Goal: Task Accomplishment & Management: Manage account settings

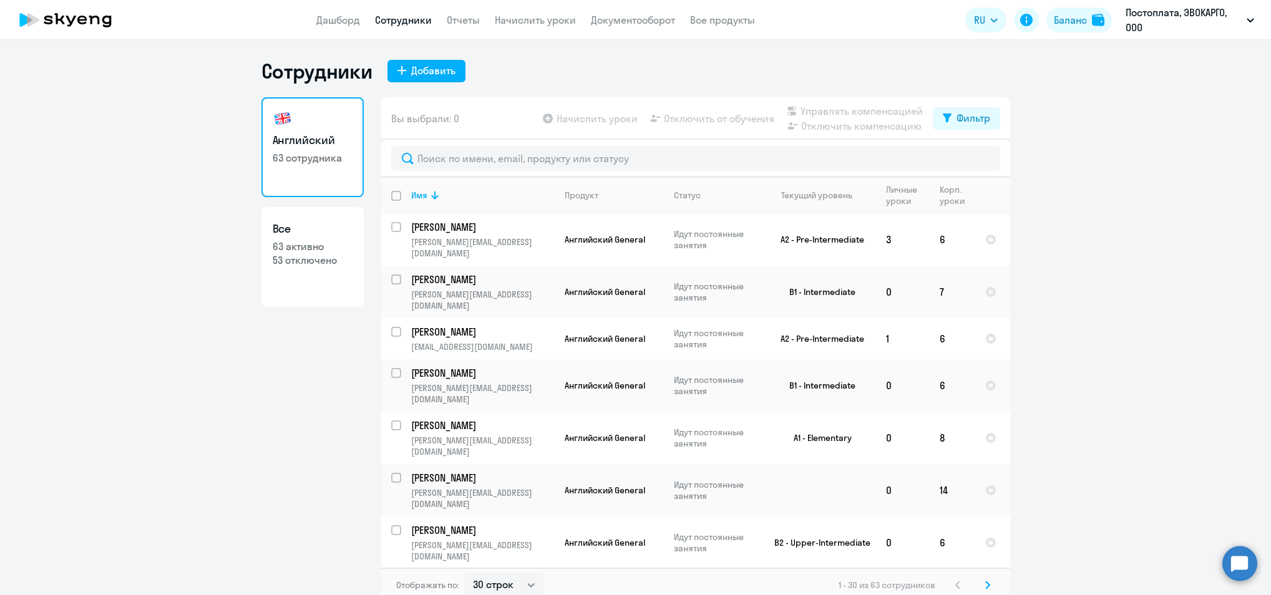
select select "30"
click at [394, 76] on button "Добавить" at bounding box center [427, 71] width 78 height 22
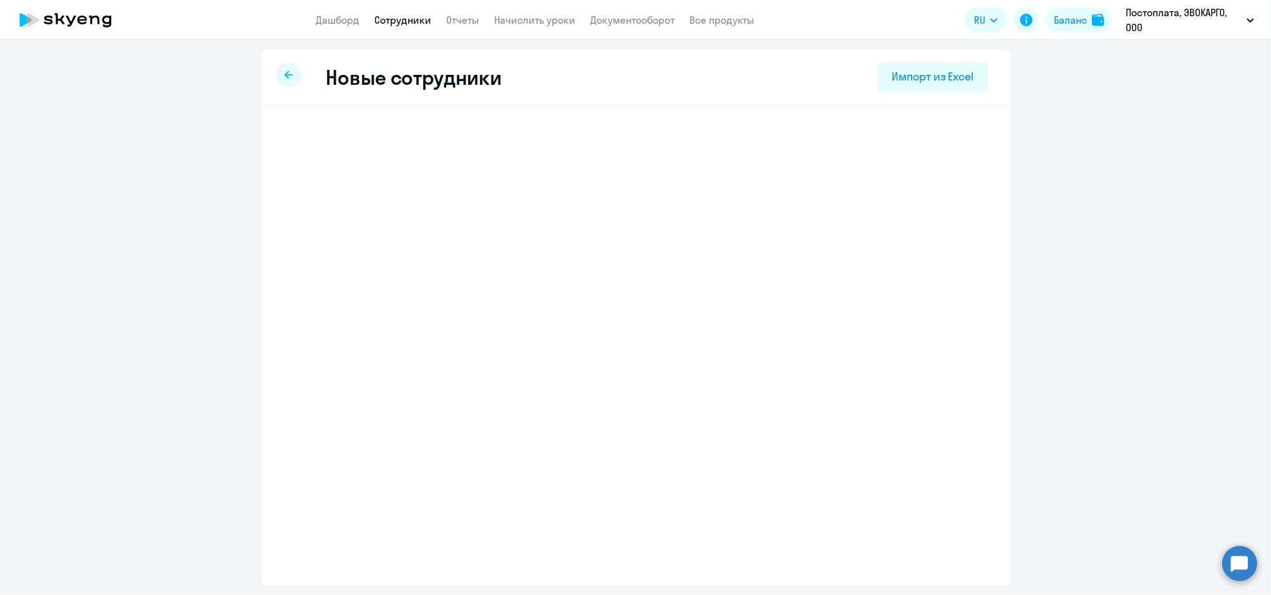
select select "english_adult_not_native_speaker"
select select "3"
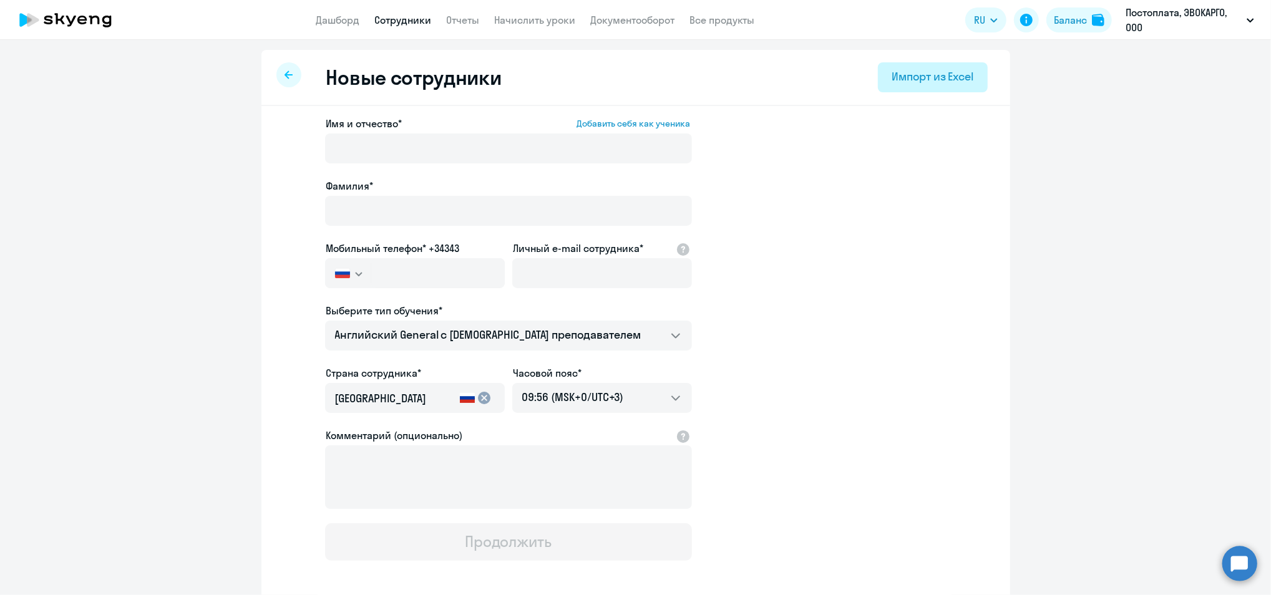
click at [892, 84] on div "Импорт из Excel" at bounding box center [933, 77] width 82 height 16
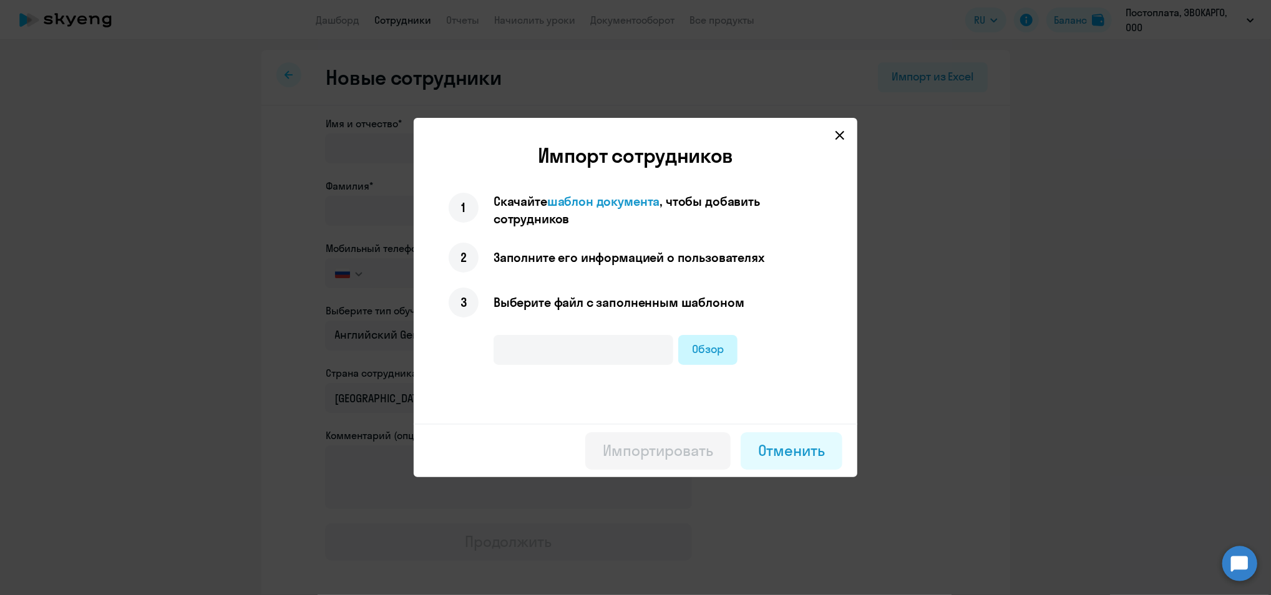
click at [710, 345] on label "Обзор" at bounding box center [707, 350] width 59 height 30
click at [0, 0] on input "Обзор" at bounding box center [0, 0] width 0 height 0
type input "куз английский .xlsx"
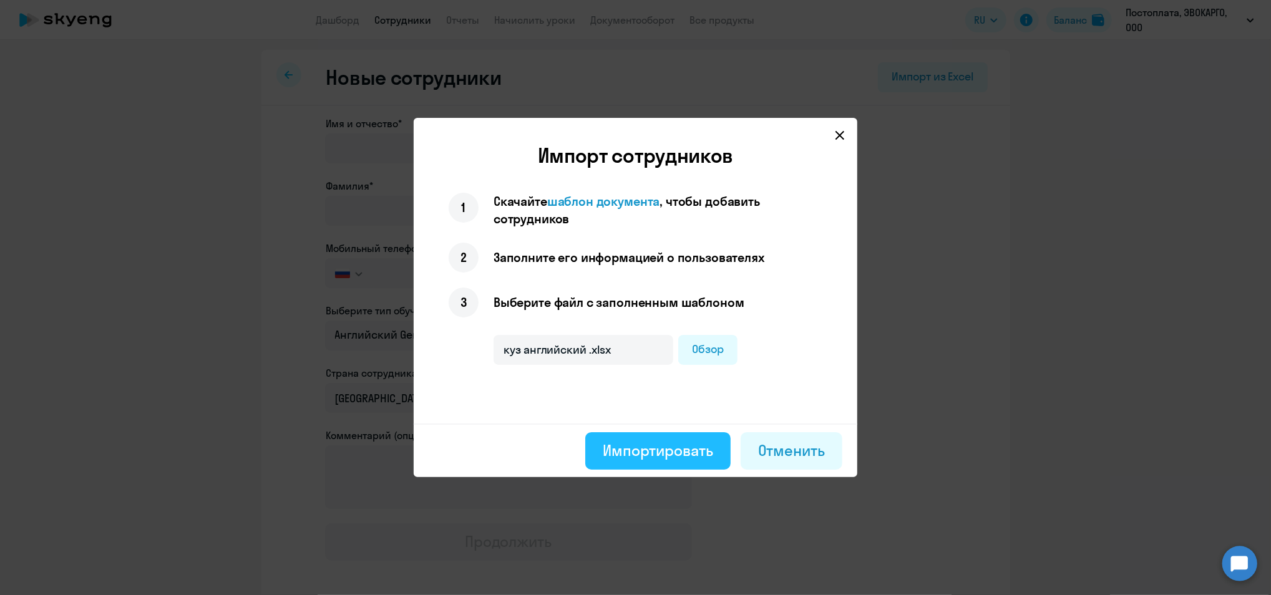
click at [670, 448] on div "Импортировать" at bounding box center [658, 451] width 110 height 20
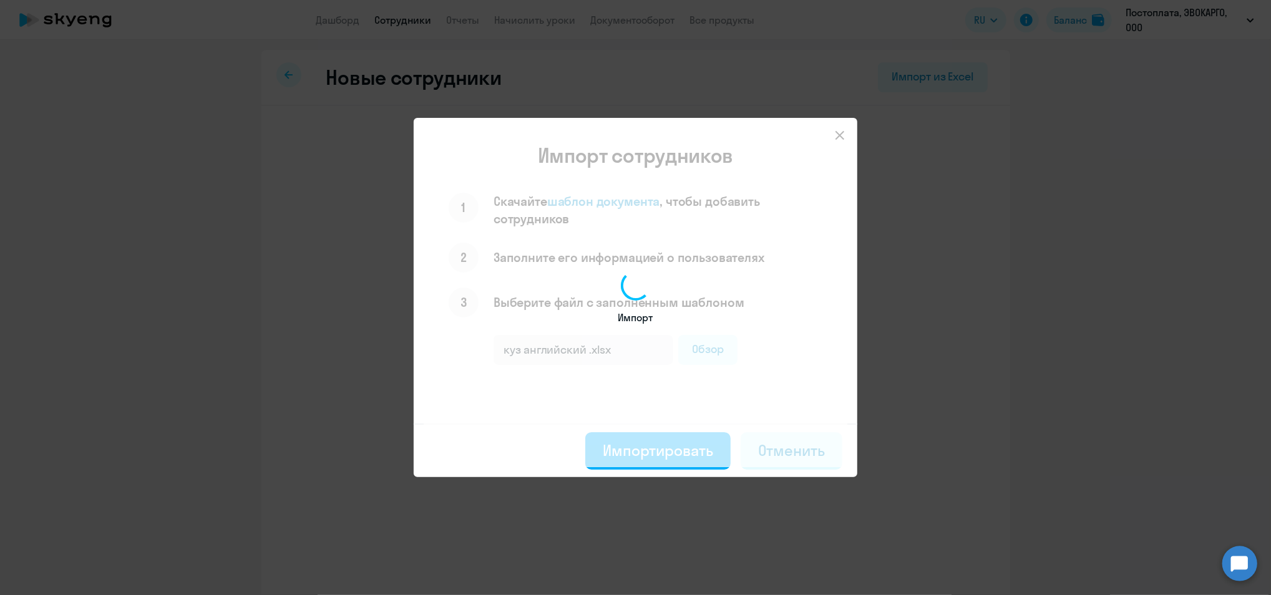
select select "english_adult_not_native_speaker"
select select "9"
select select "english_adult_not_native_speaker"
select select "9"
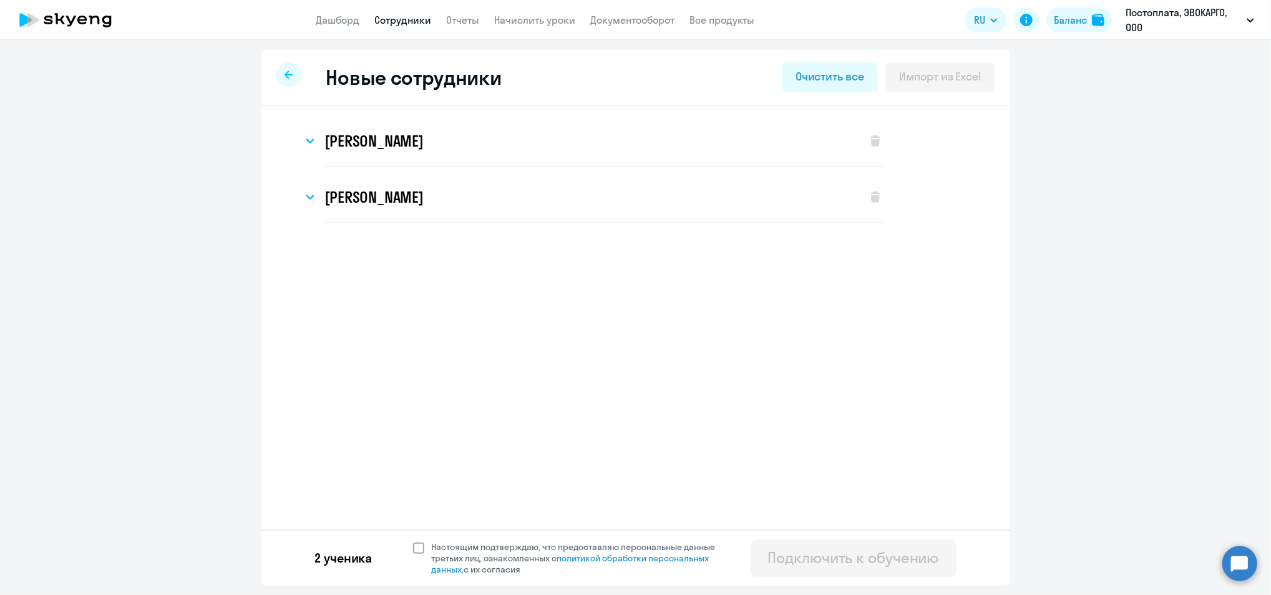
click at [416, 550] on span at bounding box center [418, 548] width 11 height 11
click at [413, 542] on input "Настоящим подтверждаю, что предоставляю персональные данные третьих лиц, ознако…" at bounding box center [413, 541] width 1 height 1
checkbox input "true"
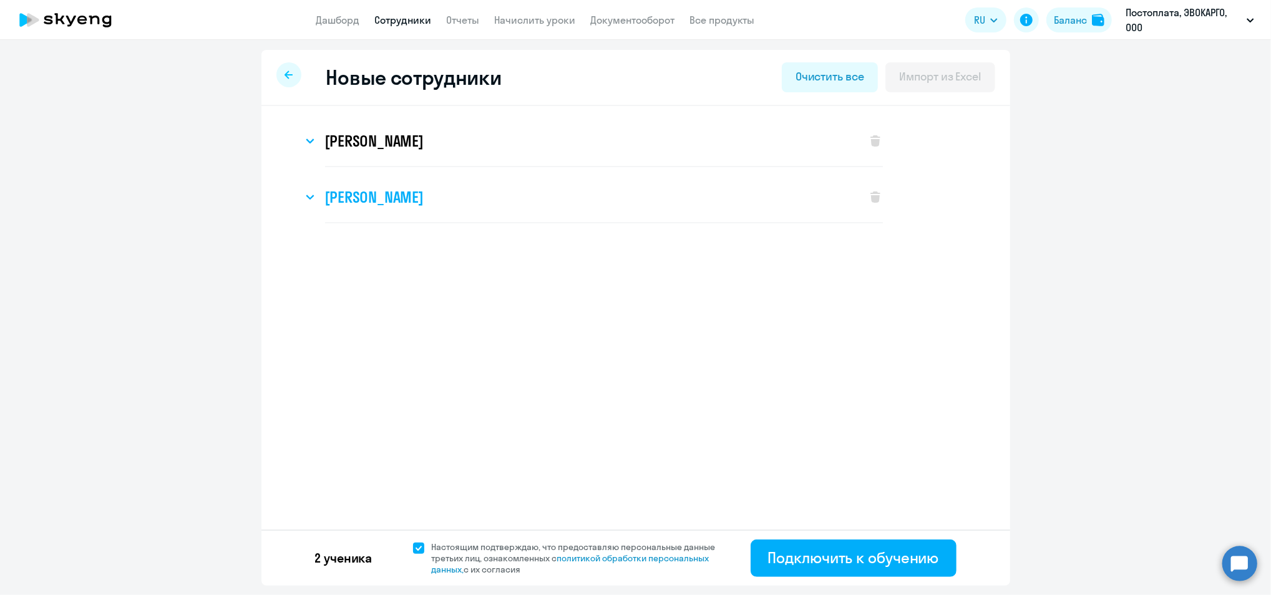
click at [423, 205] on h3 "[PERSON_NAME]" at bounding box center [374, 197] width 99 height 20
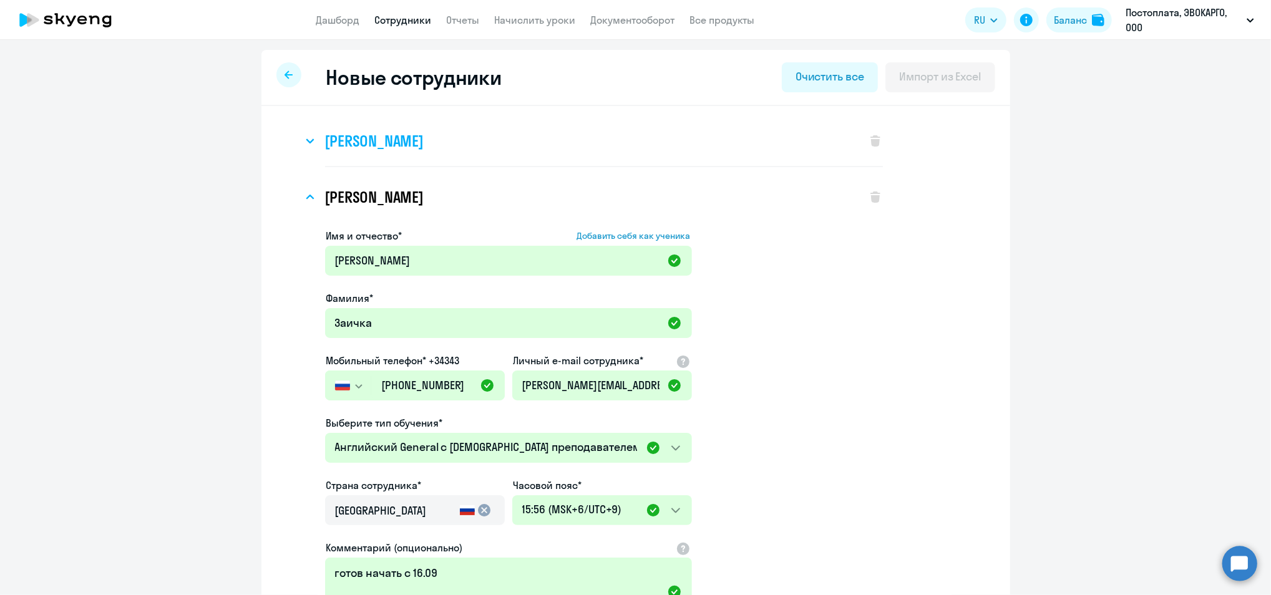
click at [424, 146] on h3 "[PERSON_NAME]" at bounding box center [374, 141] width 99 height 20
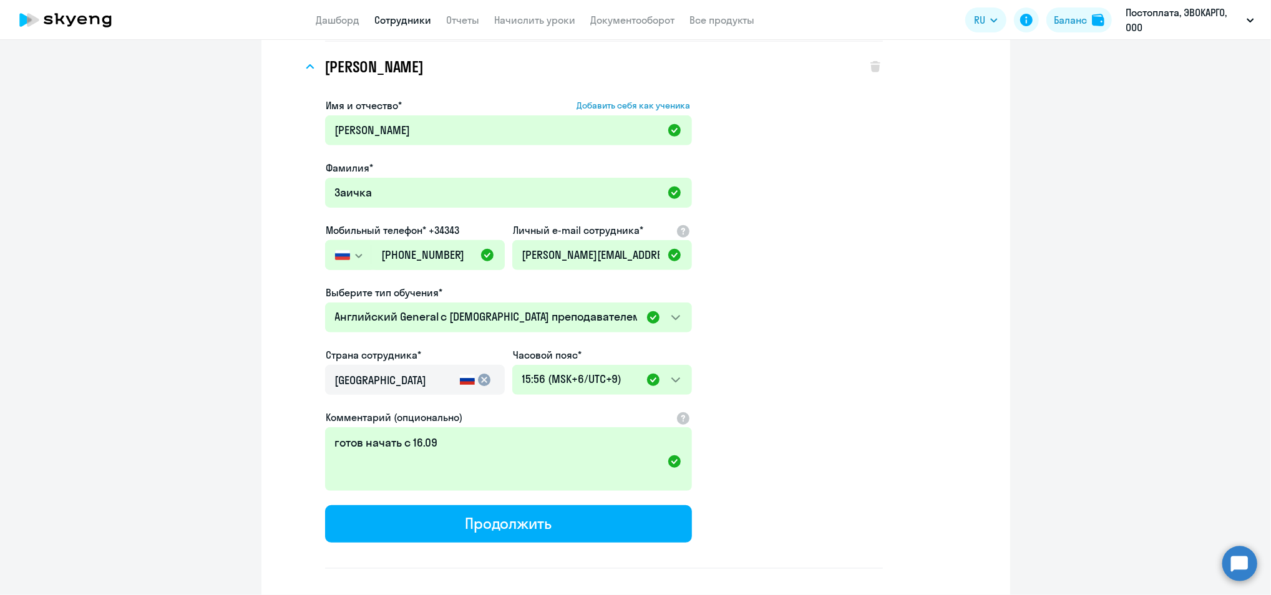
scroll to position [663, 0]
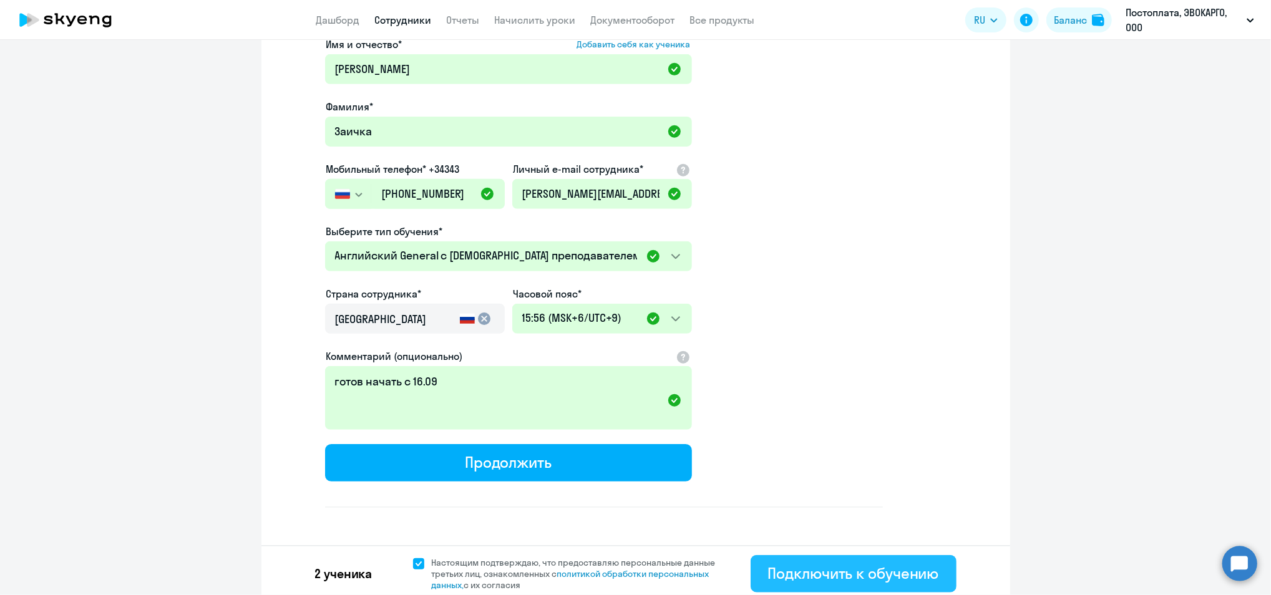
click at [887, 564] on div "Подключить к обучению" at bounding box center [853, 574] width 171 height 20
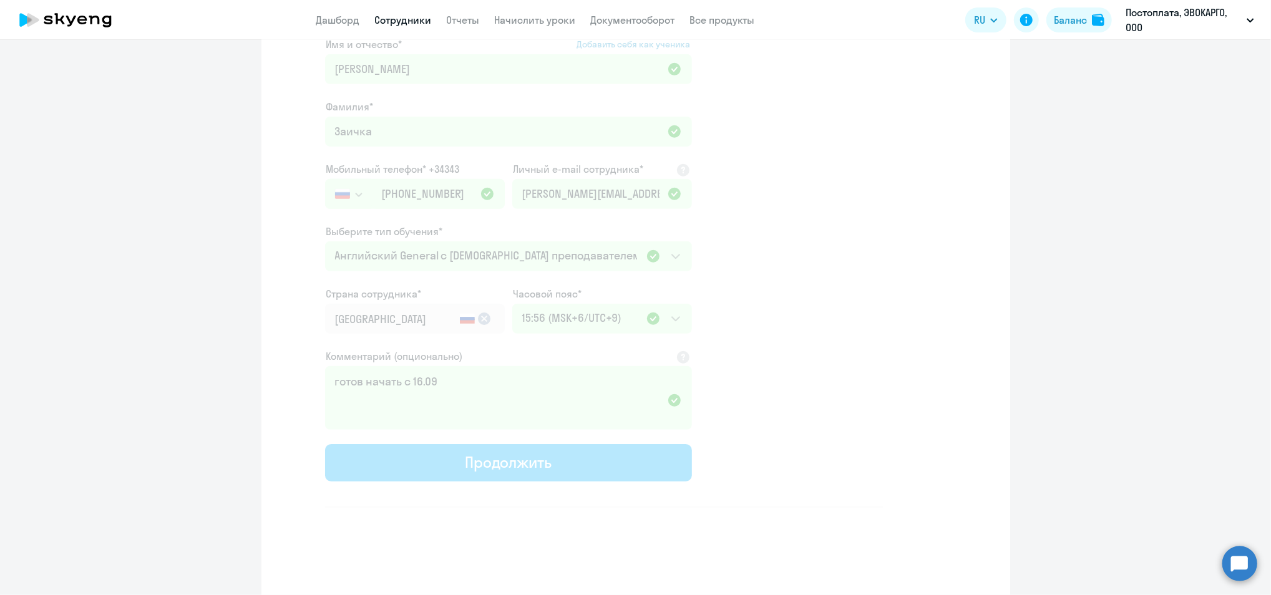
select select "english_adult_not_native_speaker"
select select "3"
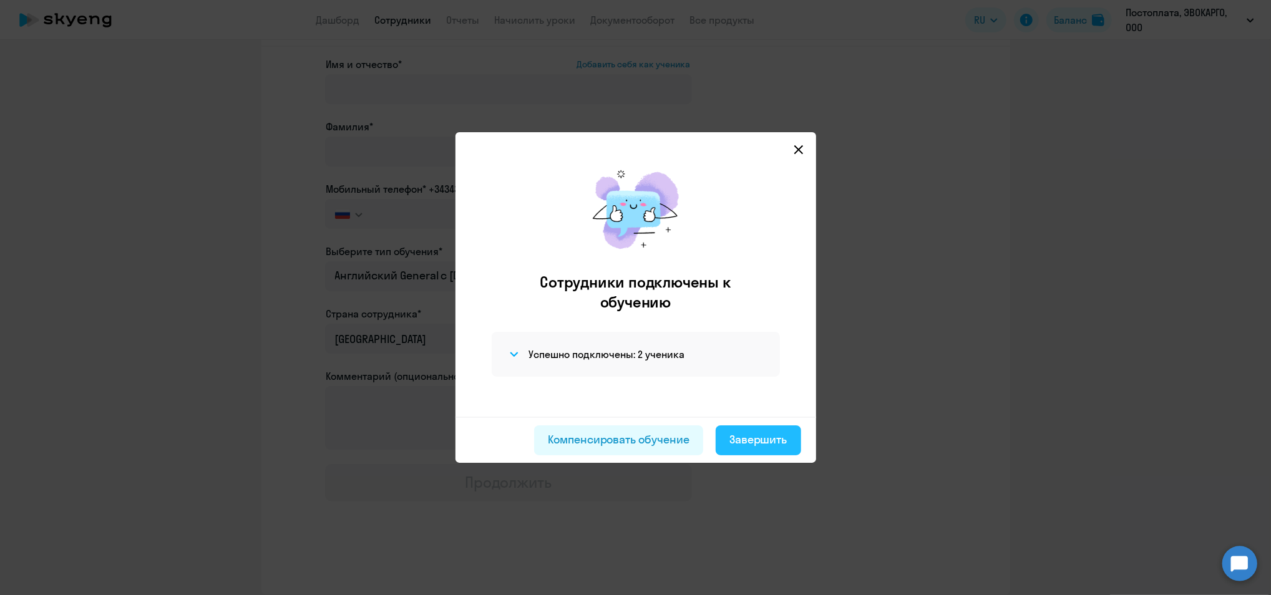
scroll to position [56, 0]
click at [744, 450] on button "Завершить" at bounding box center [759, 441] width 86 height 30
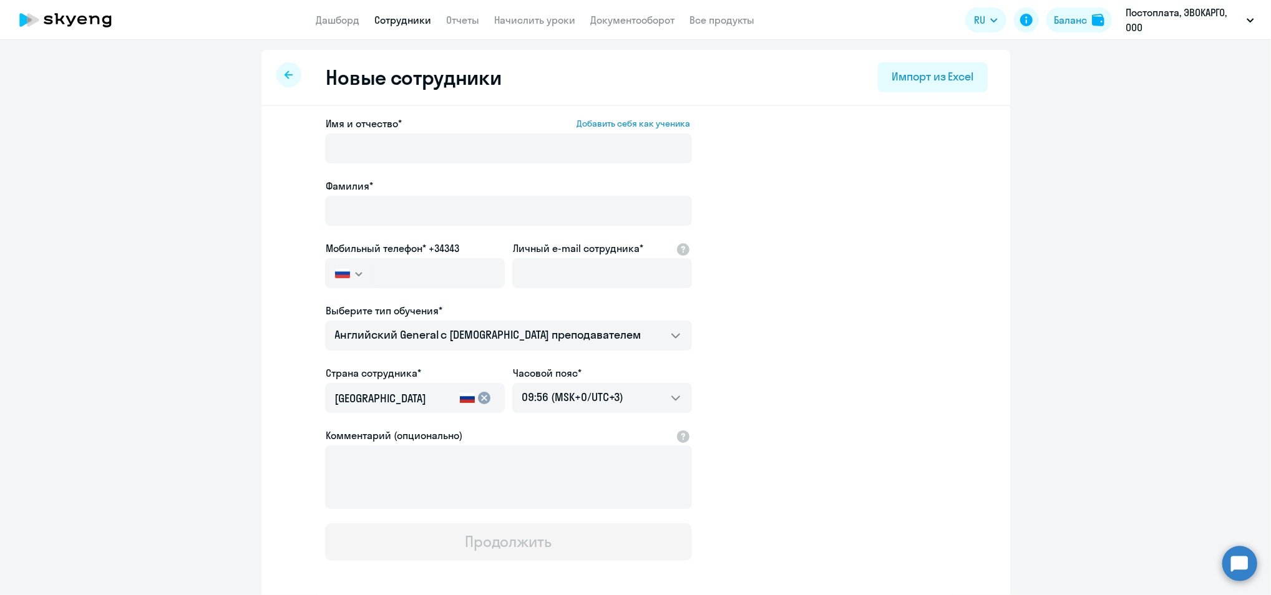
select select "30"
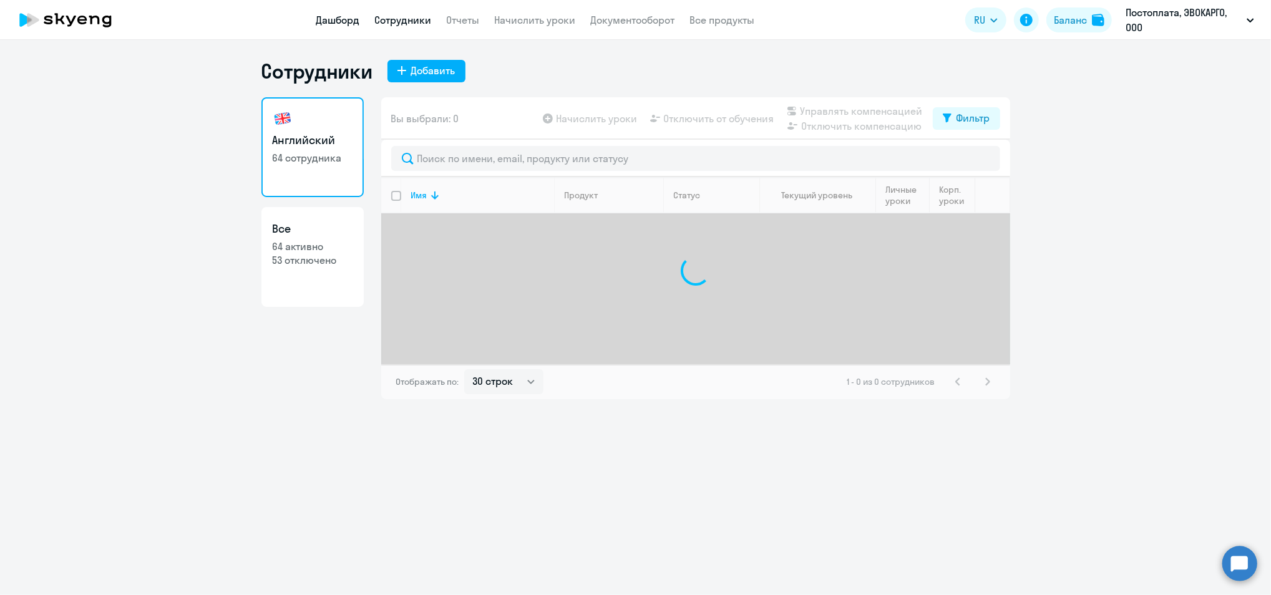
click at [342, 24] on link "Дашборд" at bounding box center [338, 20] width 44 height 12
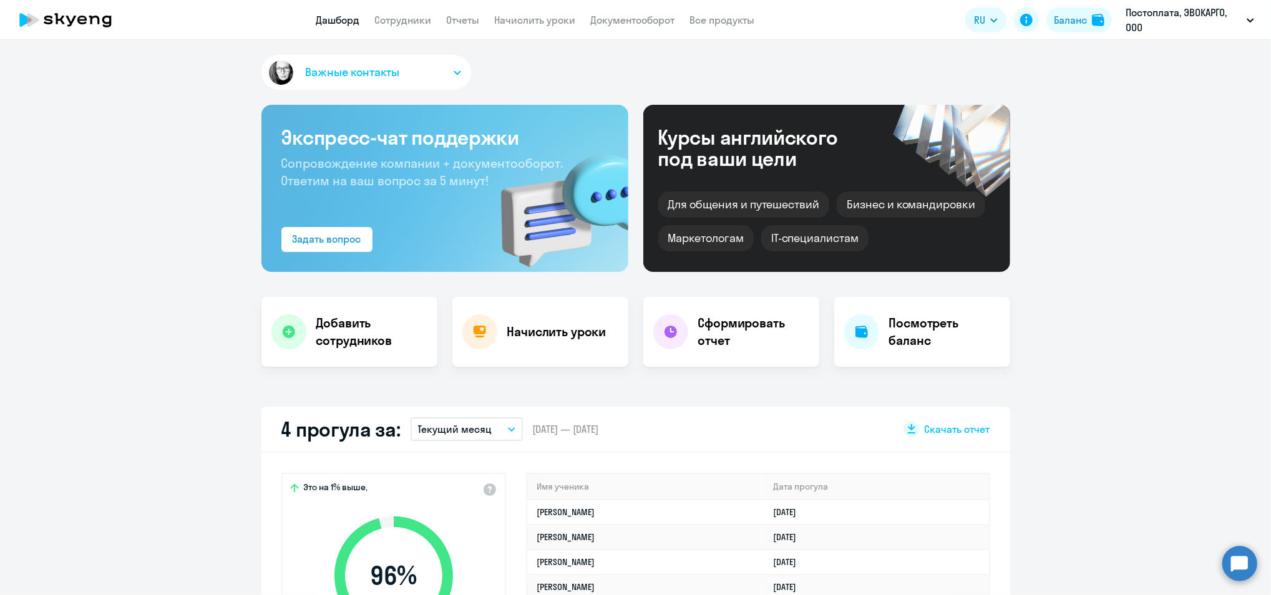
click at [541, 26] on app-menu-item-link "Начислить уроки" at bounding box center [535, 20] width 81 height 16
click at [537, 22] on link "Начислить уроки" at bounding box center [535, 20] width 81 height 12
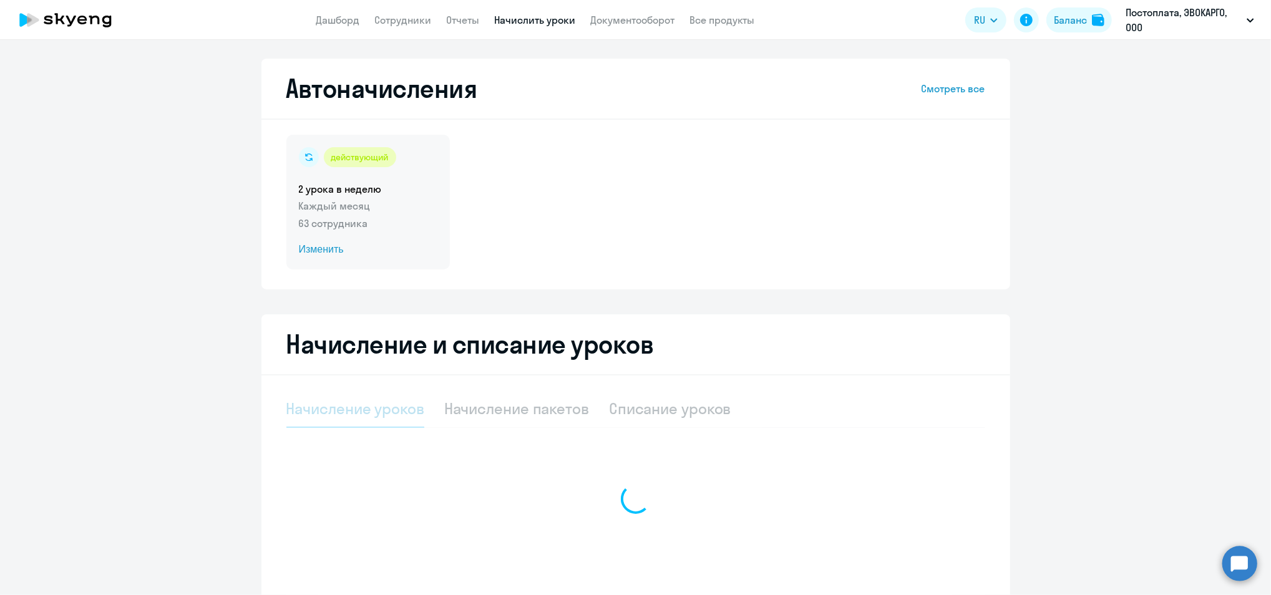
select select "10"
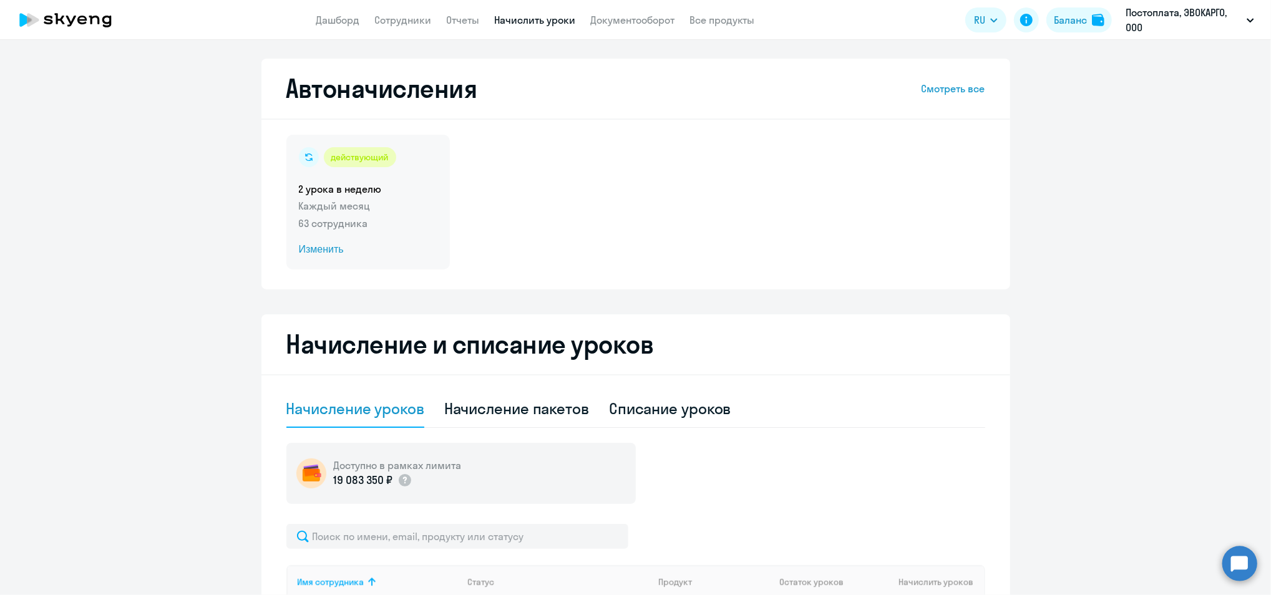
click at [330, 250] on span "Изменить" at bounding box center [368, 249] width 139 height 15
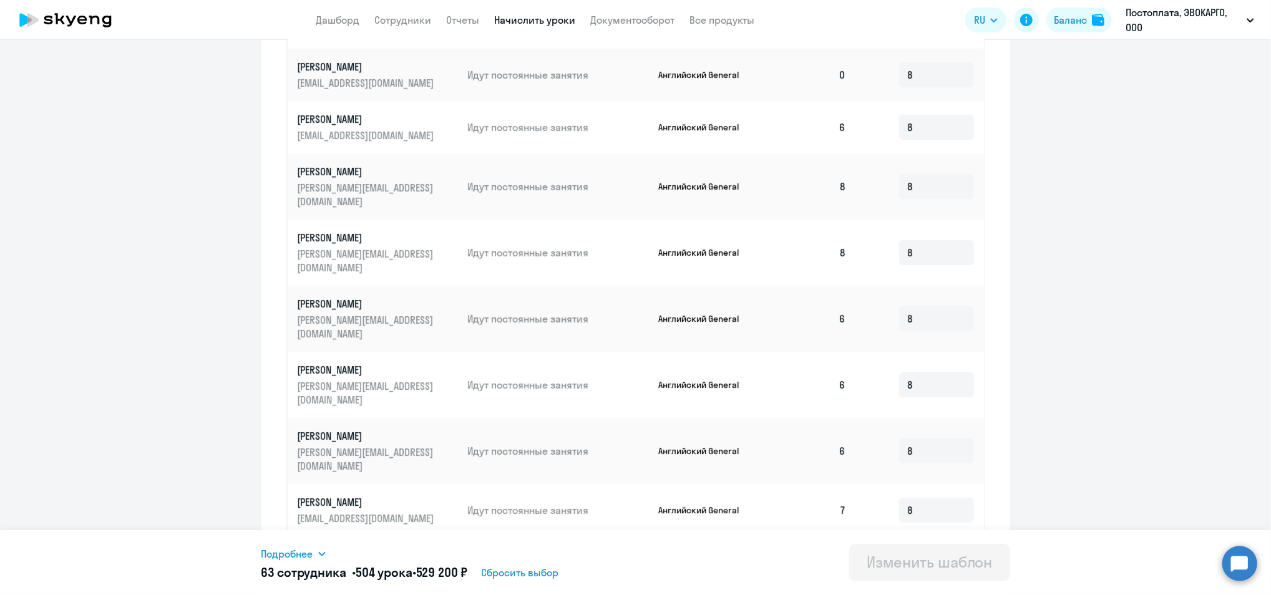
scroll to position [564, 0]
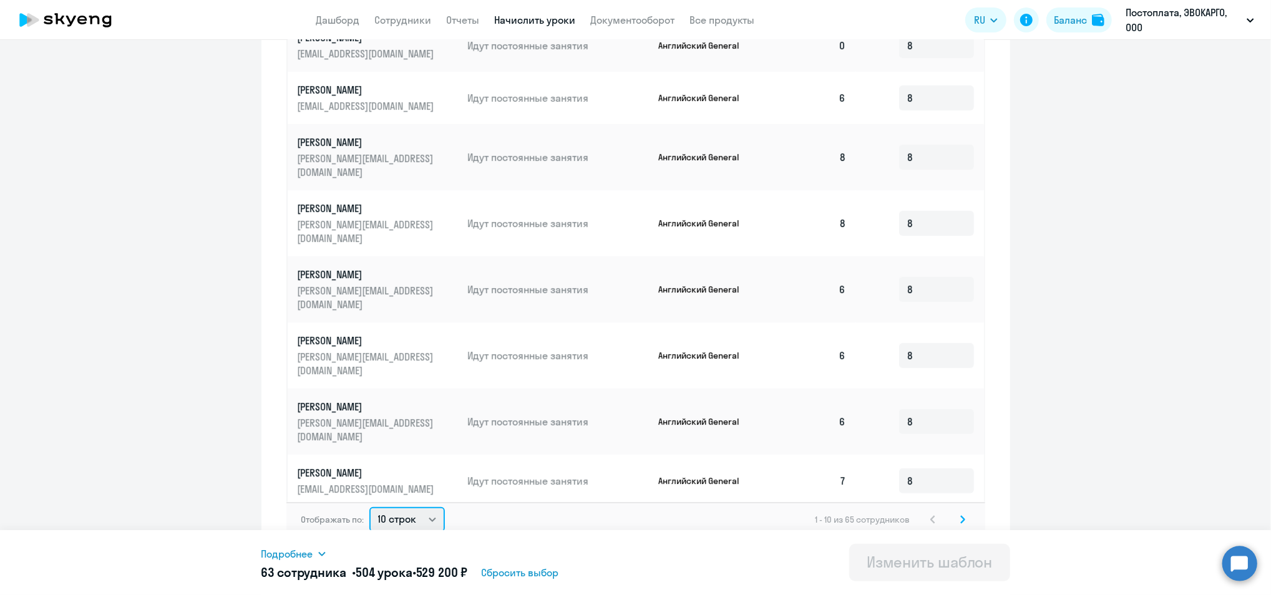
click at [427, 510] on select "10 строк 30 строк 50 строк" at bounding box center [408, 519] width 76 height 25
select select "50"
click at [370, 507] on select "10 строк 30 строк 50 строк" at bounding box center [408, 519] width 76 height 25
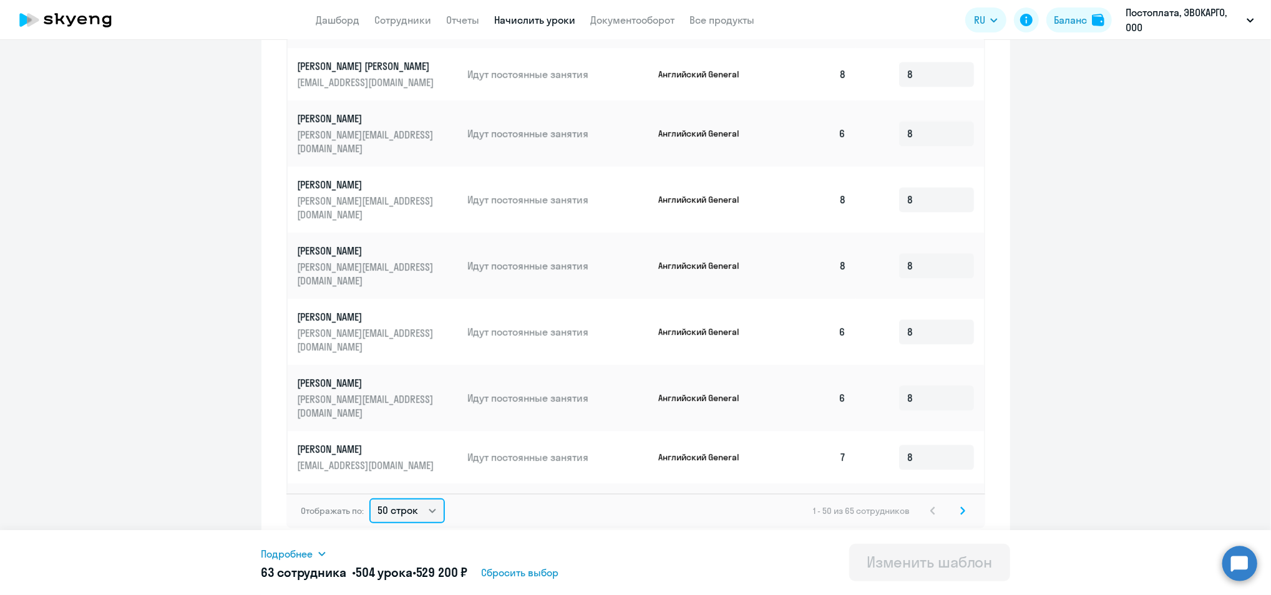
scroll to position [575, 0]
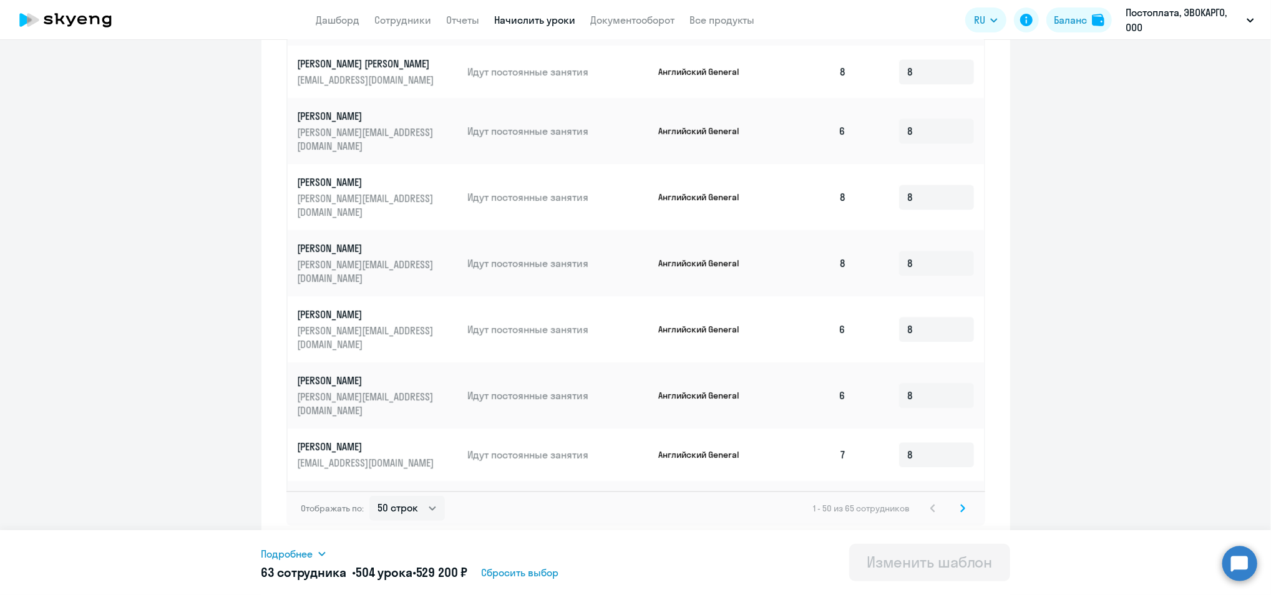
click at [956, 514] on svg-icon at bounding box center [963, 508] width 15 height 15
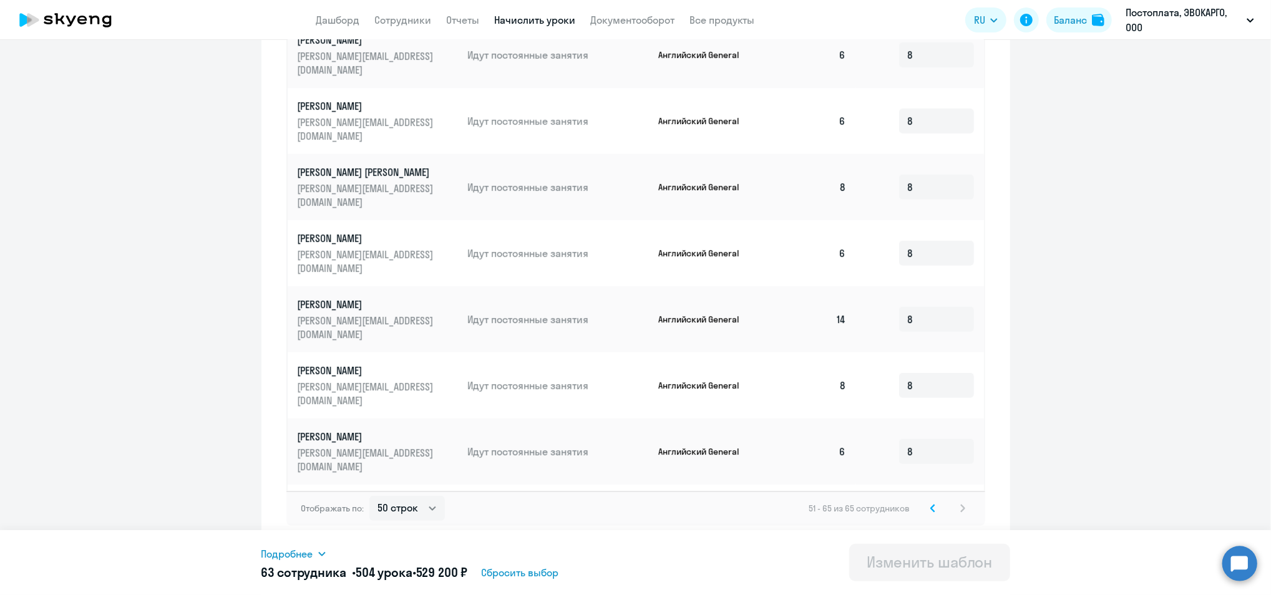
click at [929, 509] on svg-icon at bounding box center [933, 508] width 15 height 15
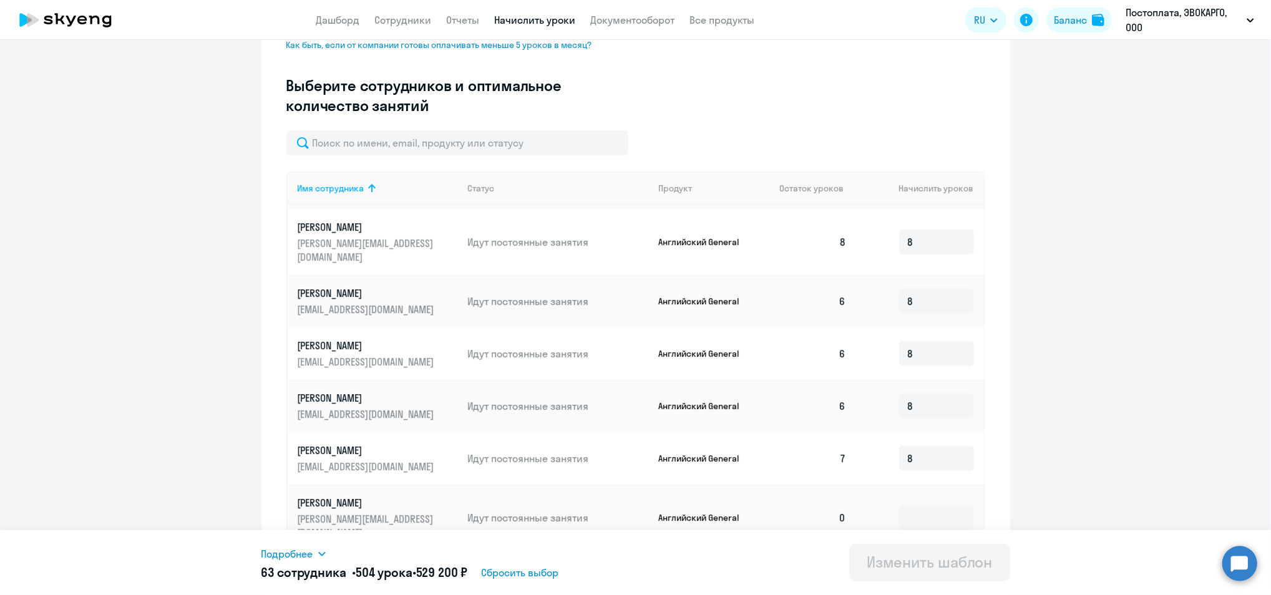
scroll to position [749, 0]
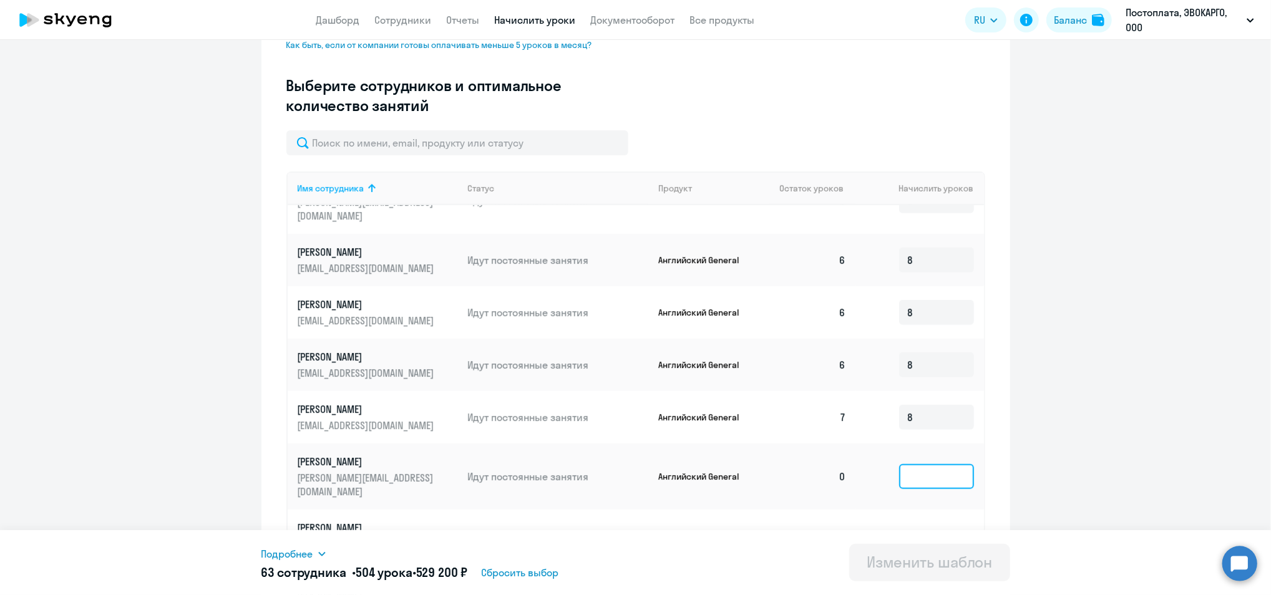
click at [931, 464] on input at bounding box center [936, 476] width 75 height 25
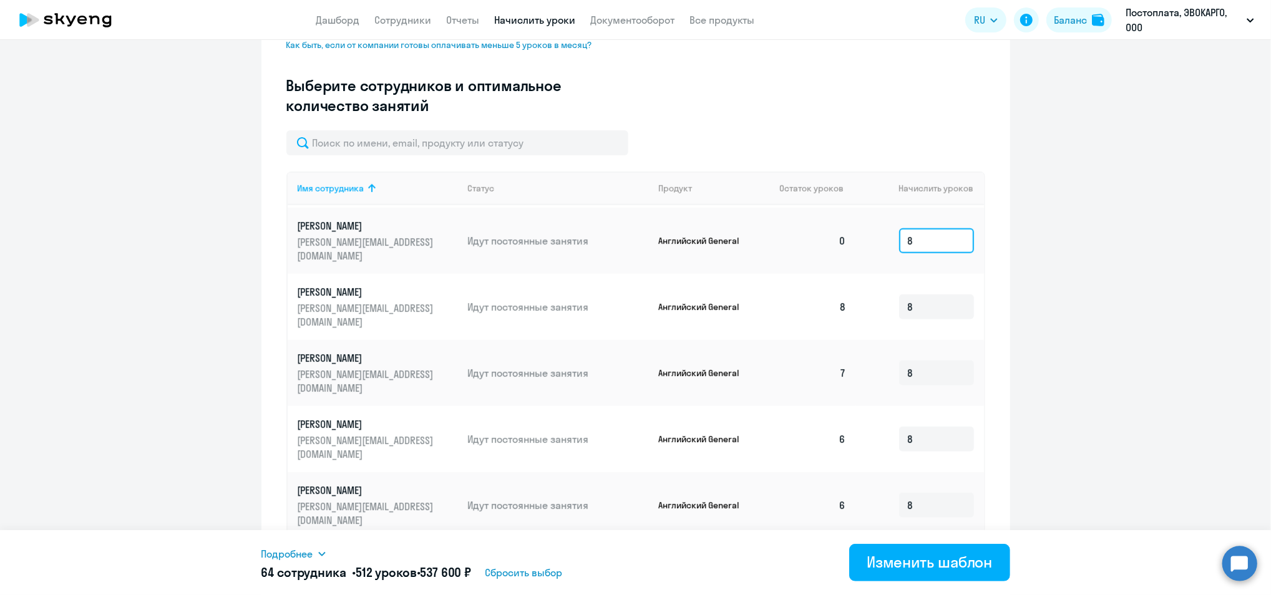
scroll to position [1082, 0]
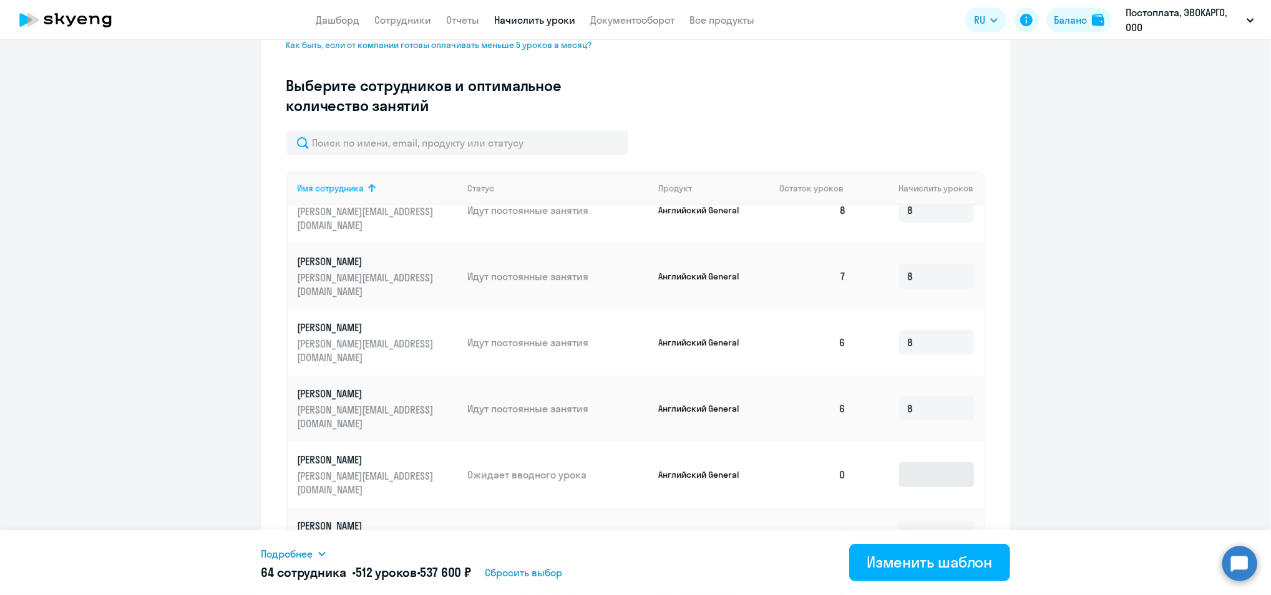
type input "8"
click at [934, 463] on input at bounding box center [936, 475] width 75 height 25
type input "8"
click at [959, 554] on div "Изменить шаблон" at bounding box center [930, 562] width 126 height 20
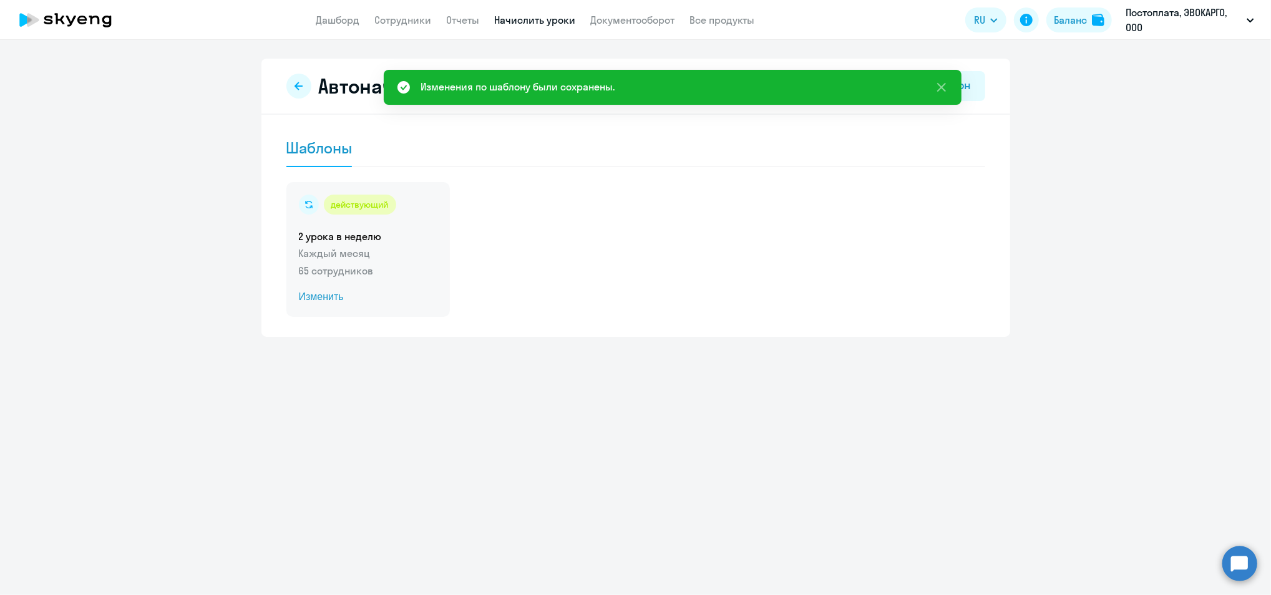
click at [378, 247] on p "Каждый месяц" at bounding box center [368, 253] width 139 height 15
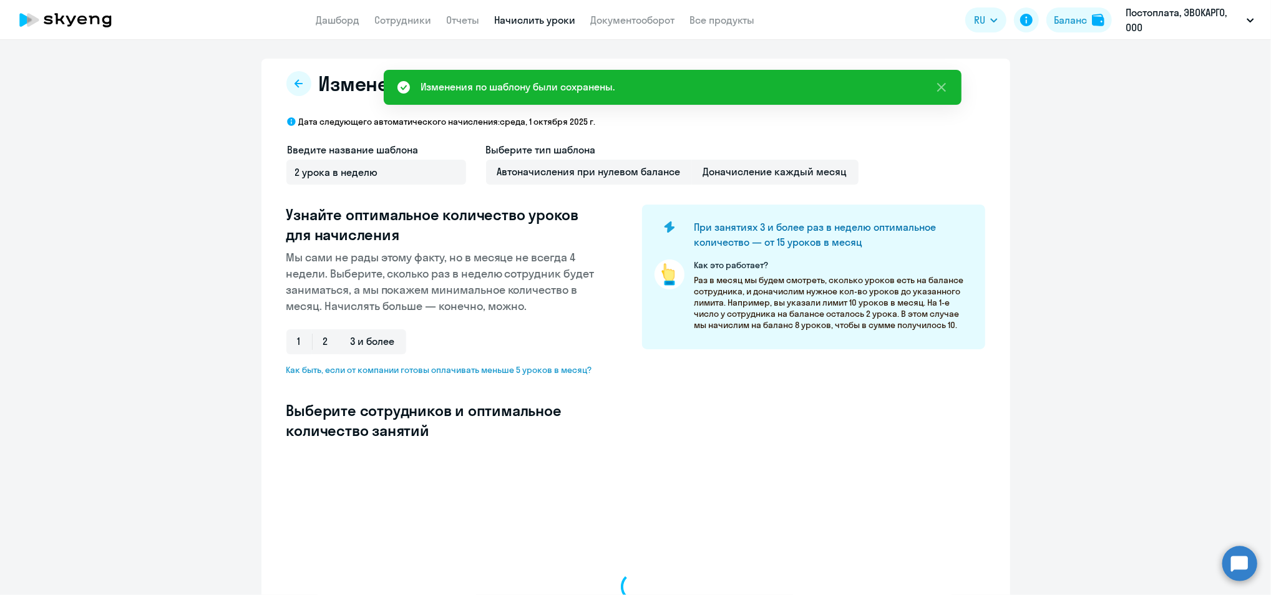
select select "10"
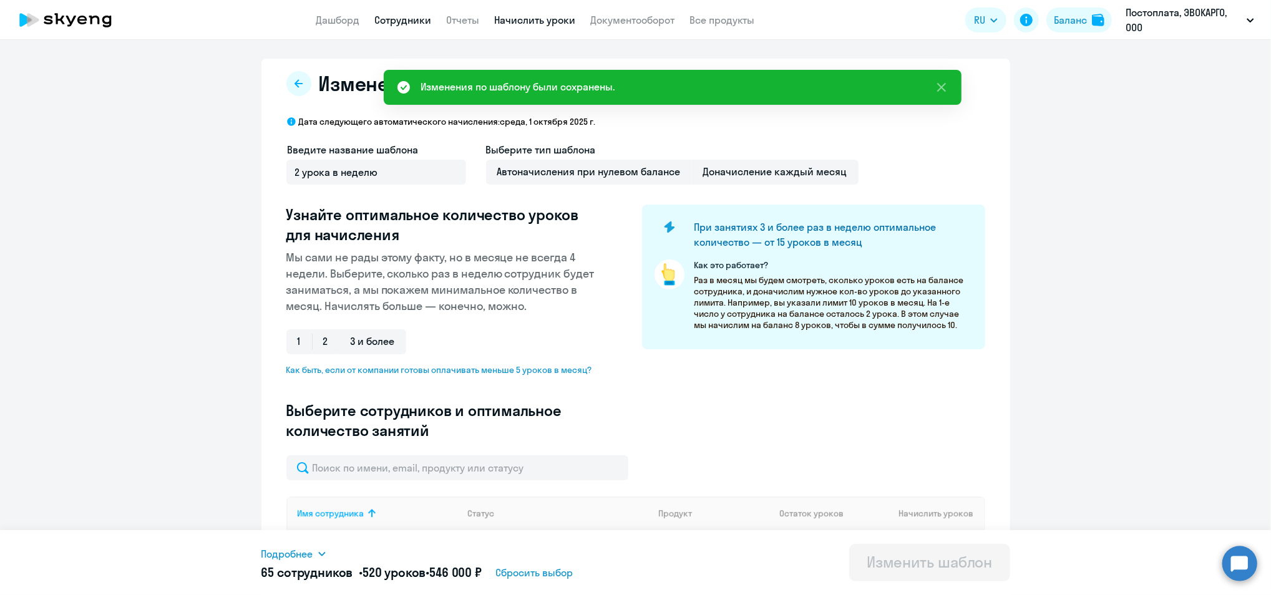
click at [394, 15] on link "Сотрудники" at bounding box center [403, 20] width 57 height 12
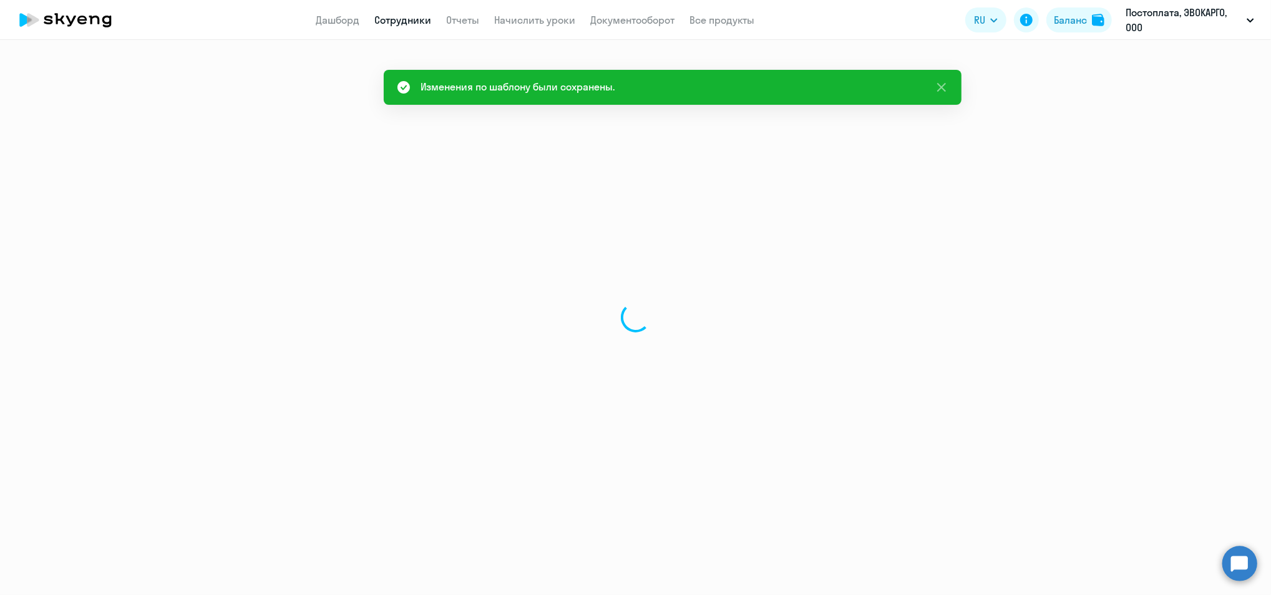
select select "30"
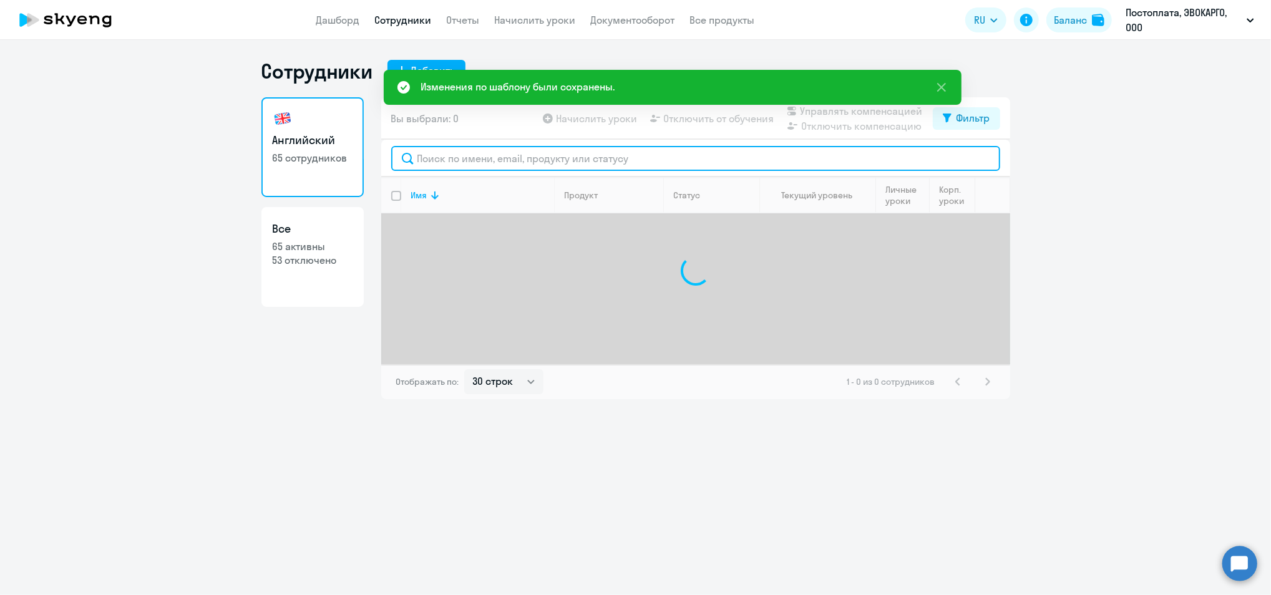
click at [475, 167] on input "text" at bounding box center [695, 158] width 609 height 25
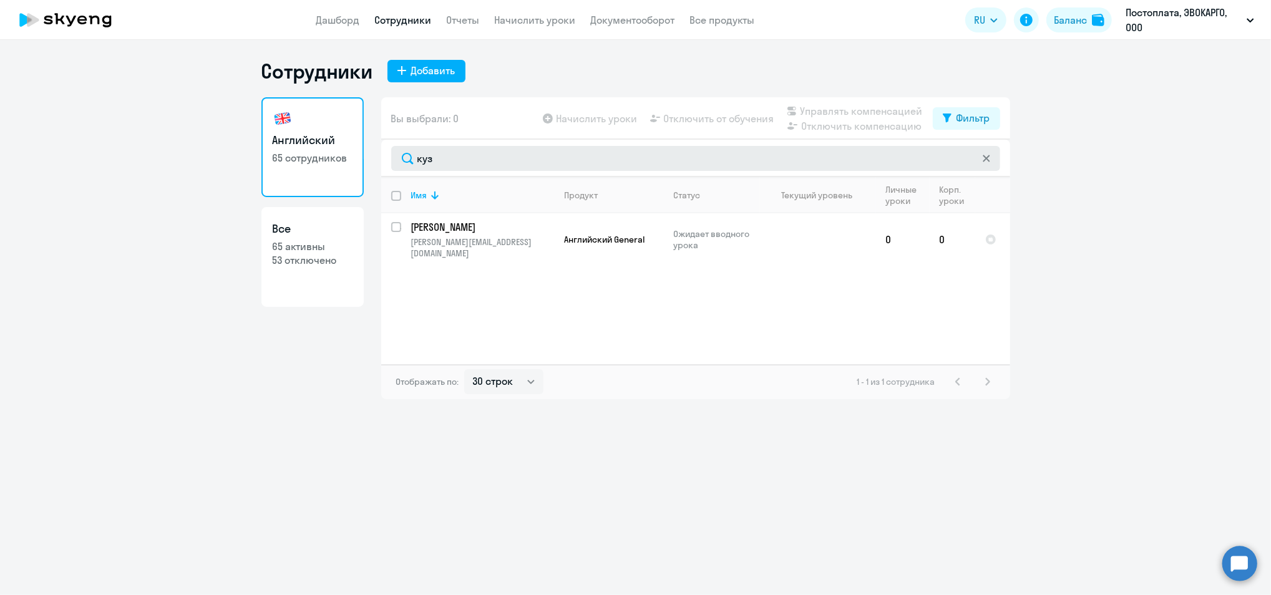
drag, startPoint x: 496, startPoint y: 172, endPoint x: 491, endPoint y: 164, distance: 9.0
click at [494, 167] on div "куз" at bounding box center [695, 158] width 629 height 37
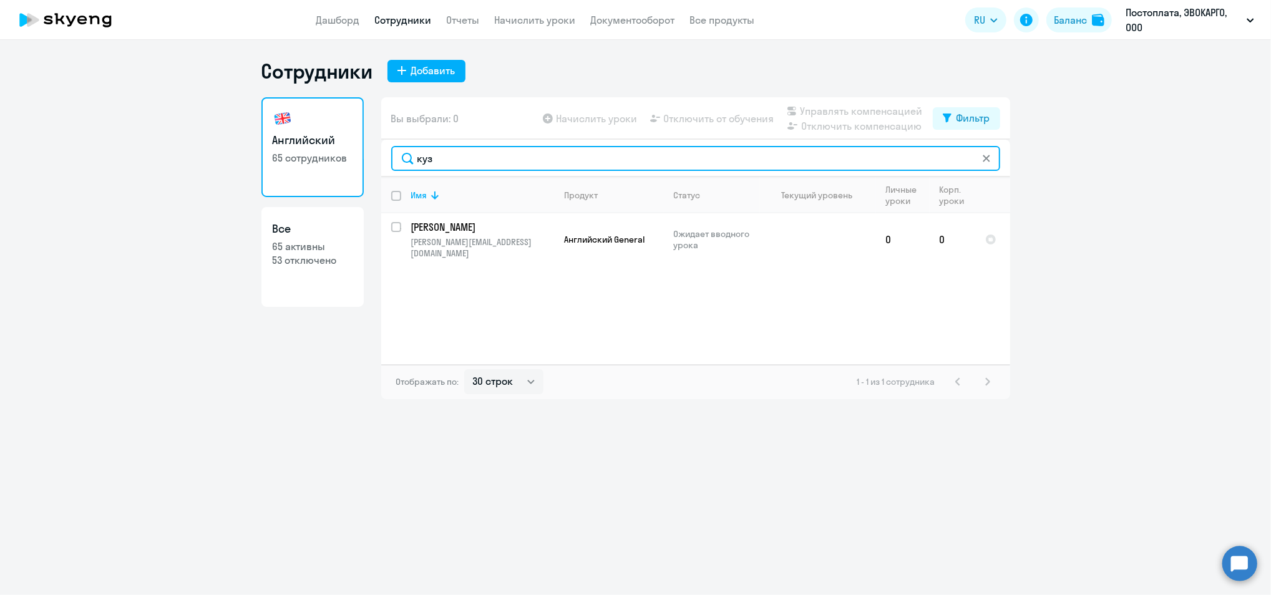
drag, startPoint x: 488, startPoint y: 158, endPoint x: 203, endPoint y: 53, distance: 303.9
click at [223, 82] on ng-component "Сотрудники Добавить Английский 65 сотрудников Все 65 активны 53 отключено Вы вы…" at bounding box center [635, 229] width 1271 height 341
type input "заи"
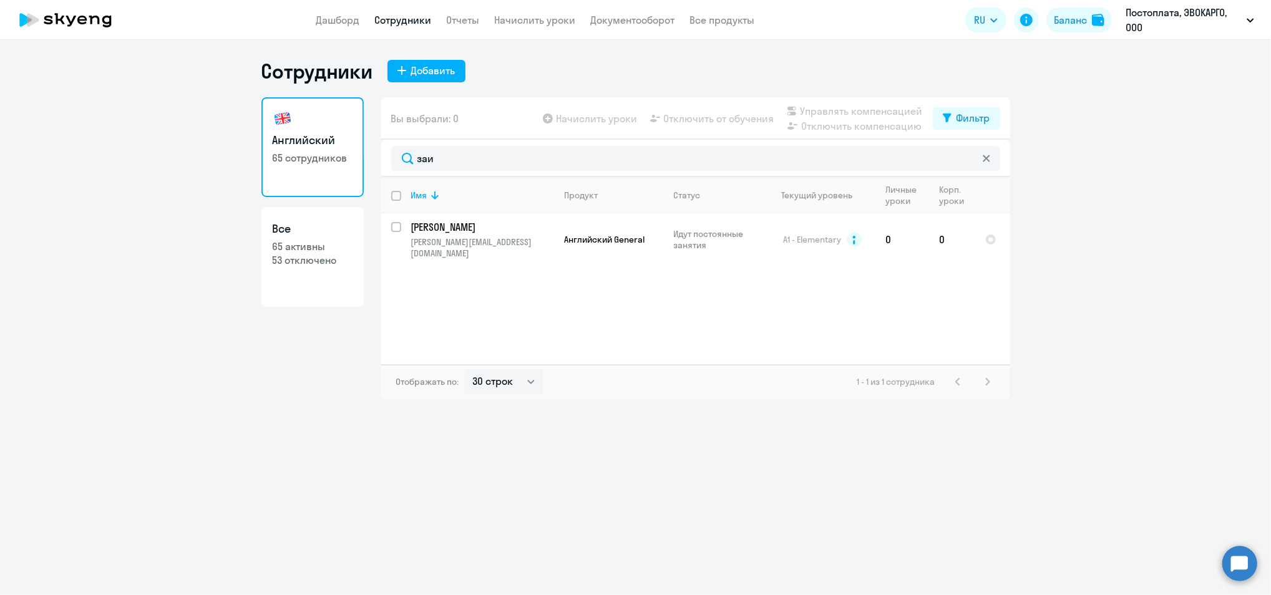
click at [341, 260] on p "53 отключено" at bounding box center [313, 260] width 80 height 14
select select "30"
